Goal: Transaction & Acquisition: Book appointment/travel/reservation

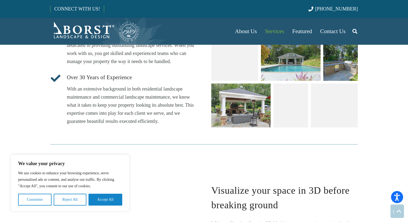
scroll to position [748, 0]
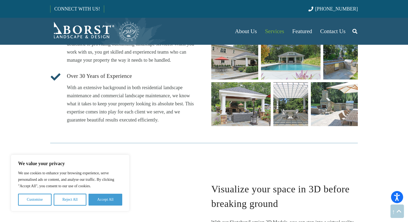
click at [111, 198] on button "Accept All" at bounding box center [105, 200] width 34 height 12
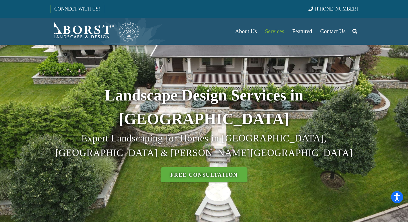
scroll to position [0, 0]
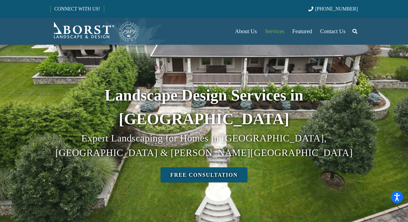
click at [172, 167] on link "Free Consultation" at bounding box center [203, 174] width 87 height 15
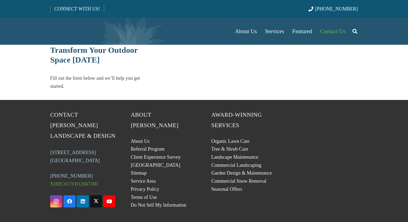
select select "******"
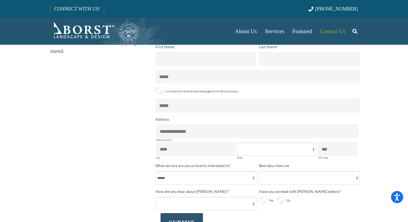
scroll to position [54, 0]
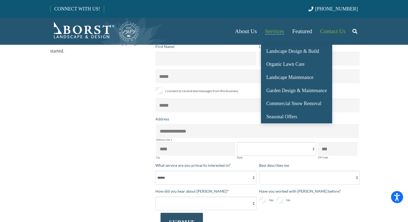
click at [279, 30] on span "Services" at bounding box center [274, 31] width 19 height 6
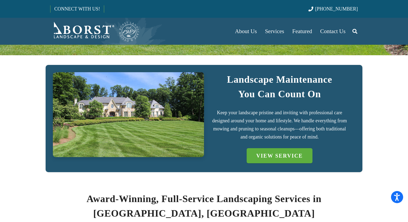
scroll to position [126, 0]
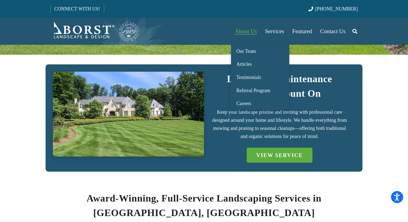
click at [240, 32] on span "About Us" at bounding box center [246, 31] width 22 height 6
